Goal: Task Accomplishment & Management: Use online tool/utility

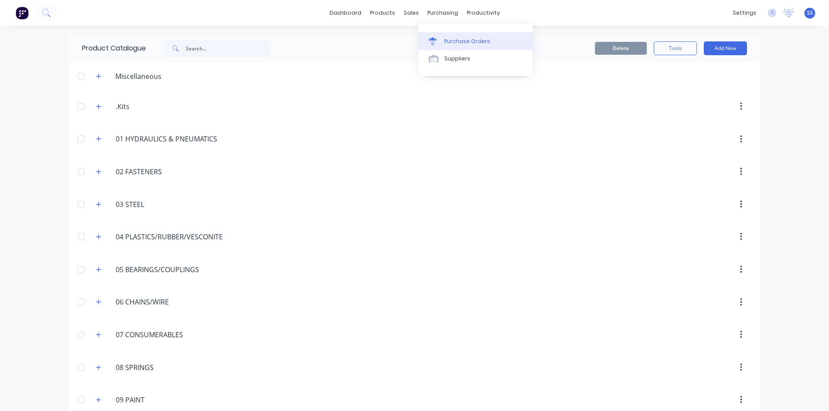
click at [454, 43] on div "Purchase Orders" at bounding box center [467, 42] width 46 height 8
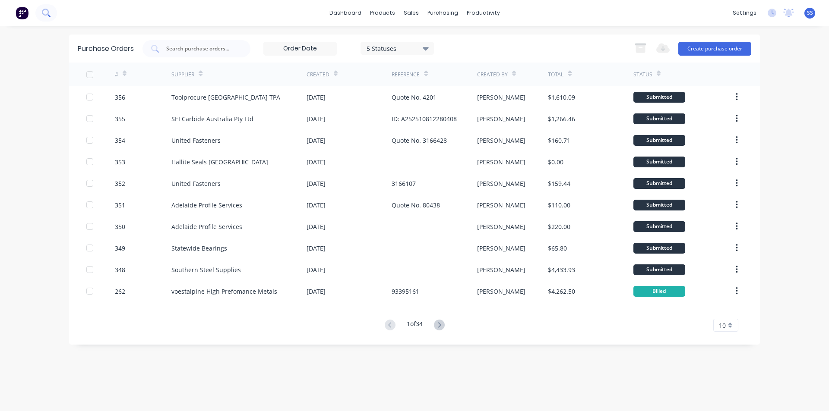
click at [45, 13] on icon at bounding box center [46, 13] width 8 height 8
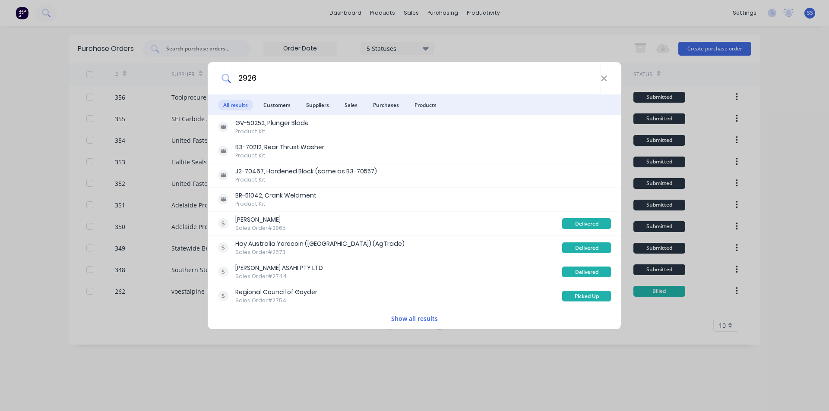
type input "2926"
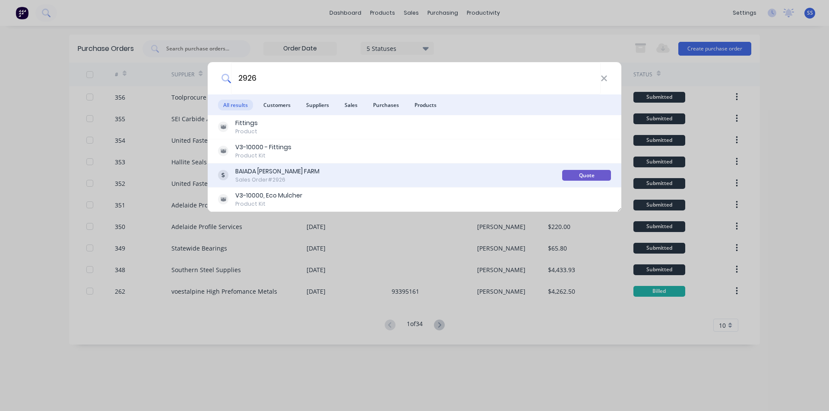
click at [258, 174] on div "BAIADA MELDRUM FARM" at bounding box center [277, 171] width 84 height 9
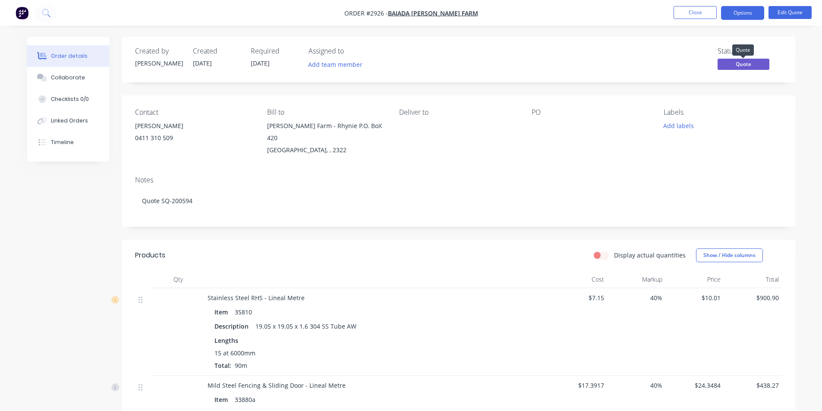
click at [743, 64] on span "Quote" at bounding box center [744, 64] width 52 height 11
drag, startPoint x: 615, startPoint y: 44, endPoint x: 639, endPoint y: 35, distance: 25.8
click at [615, 44] on div "Created by Joel Created 04/09/25 Required 05/10/25 Assigned to Add team member …" at bounding box center [458, 60] width 673 height 46
click at [737, 15] on button "Options" at bounding box center [742, 13] width 43 height 14
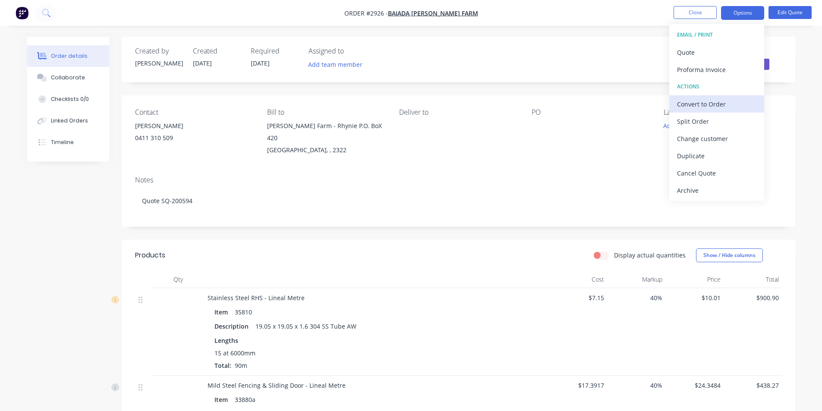
click at [698, 104] on div "Convert to Order" at bounding box center [716, 104] width 79 height 13
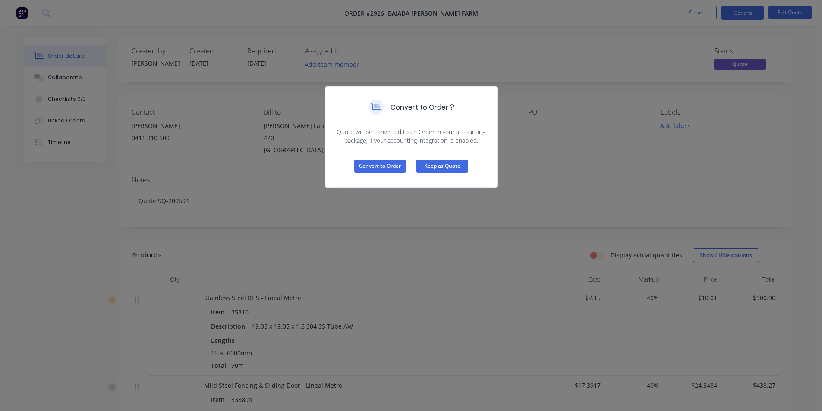
click at [447, 167] on button "Keep as Quote" at bounding box center [443, 166] width 52 height 13
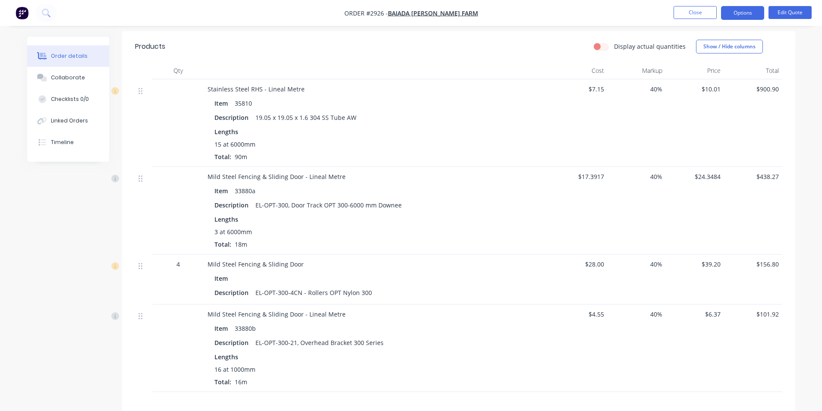
scroll to position [224, 0]
